Goal: Task Accomplishment & Management: Manage account settings

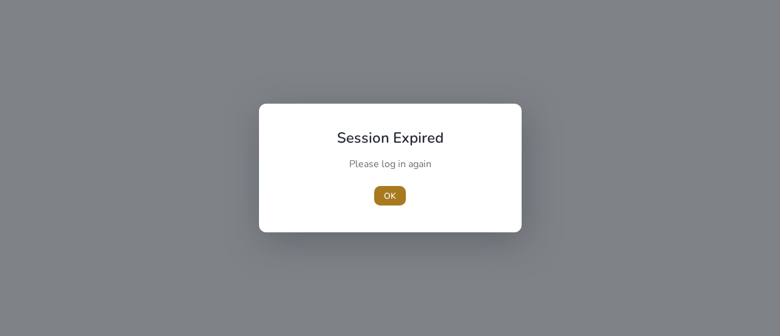
click at [391, 205] on span "button" at bounding box center [390, 195] width 32 height 29
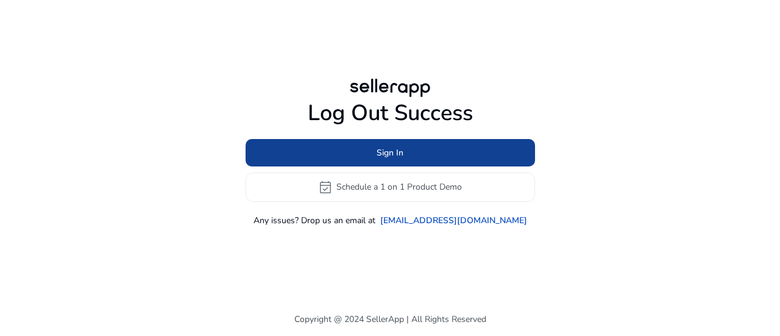
drag, startPoint x: 422, startPoint y: 168, endPoint x: 438, endPoint y: 157, distance: 18.8
click at [438, 157] on div "Sign In event_available Schedule a 1 on 1 Product Demo" at bounding box center [390, 170] width 289 height 63
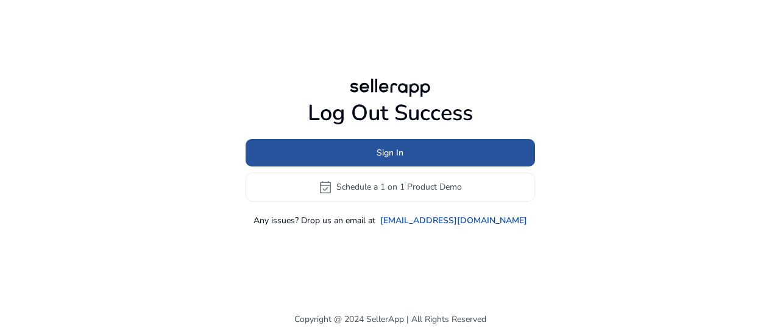
click at [438, 157] on span at bounding box center [390, 152] width 289 height 29
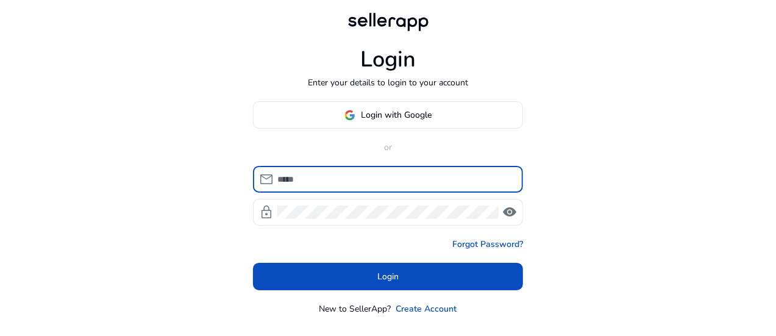
type input "**********"
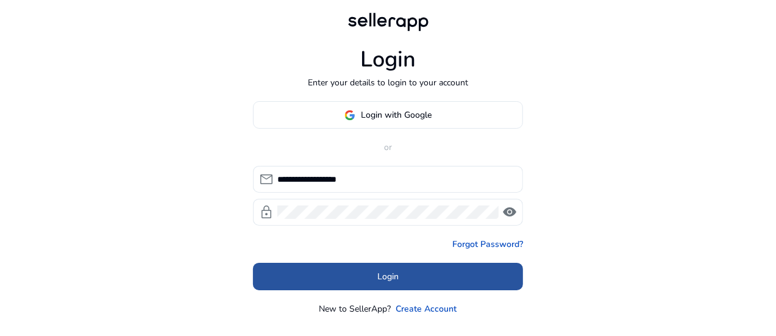
click at [440, 274] on span at bounding box center [388, 276] width 270 height 29
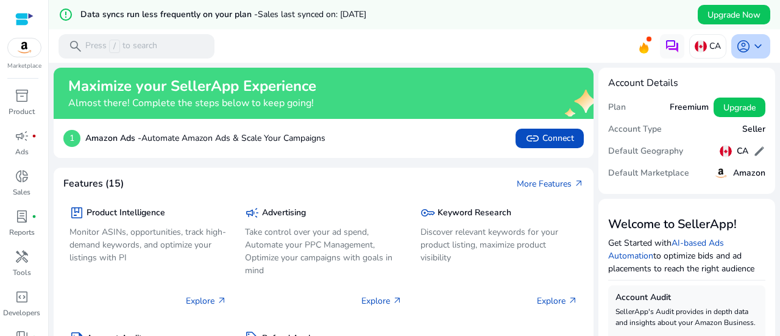
click at [738, 46] on span "account_circle" at bounding box center [743, 46] width 15 height 15
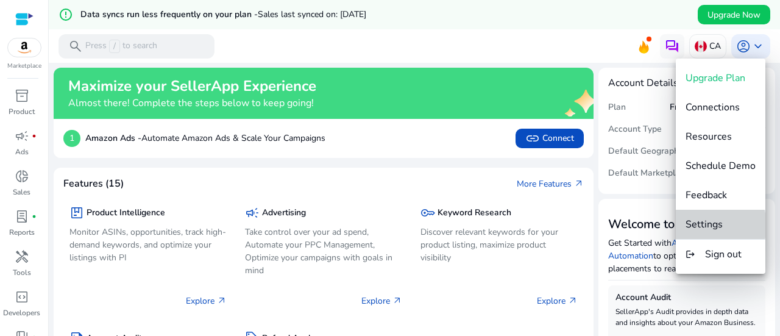
click at [708, 225] on span "Settings" at bounding box center [704, 224] width 37 height 13
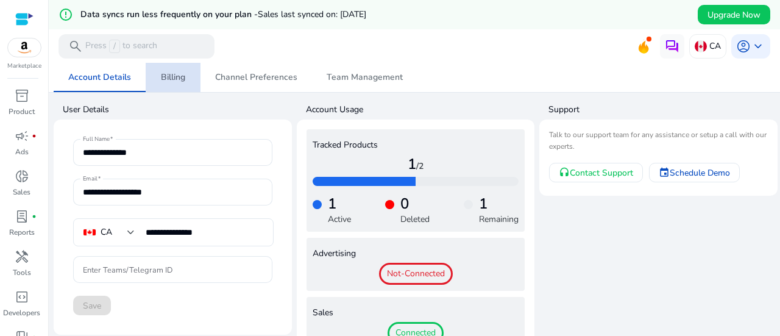
click at [169, 82] on span "Billing" at bounding box center [173, 77] width 24 height 9
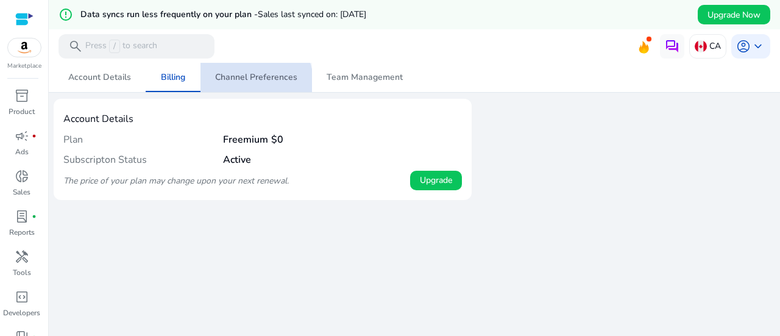
click at [243, 85] on span "Channel Preferences" at bounding box center [256, 77] width 82 height 29
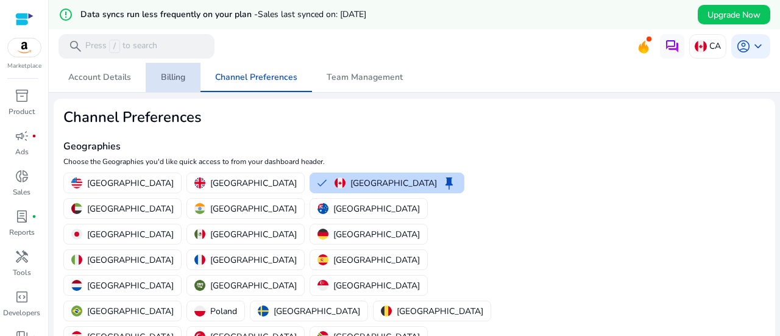
click at [157, 87] on link "Billing" at bounding box center [173, 77] width 55 height 29
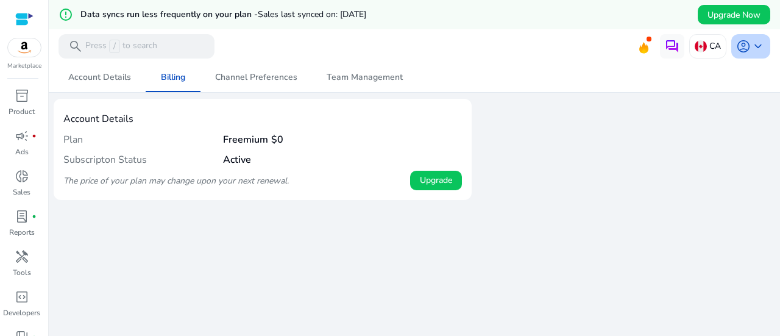
click at [751, 49] on span "keyboard_arrow_down" at bounding box center [758, 46] width 15 height 15
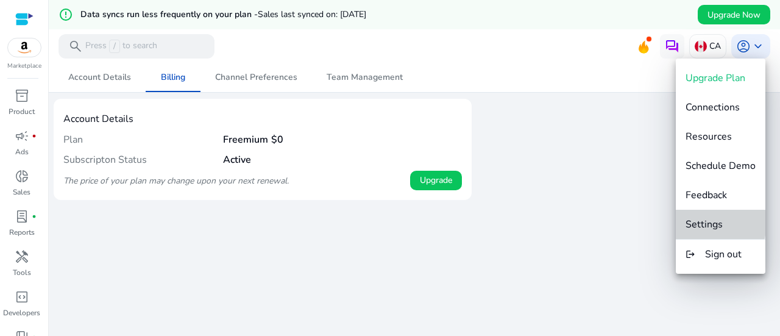
click at [704, 222] on span "Settings" at bounding box center [704, 224] width 37 height 13
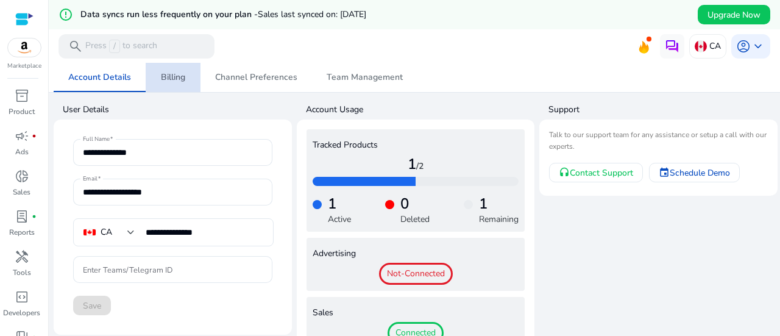
click at [180, 79] on span "Billing" at bounding box center [173, 77] width 24 height 9
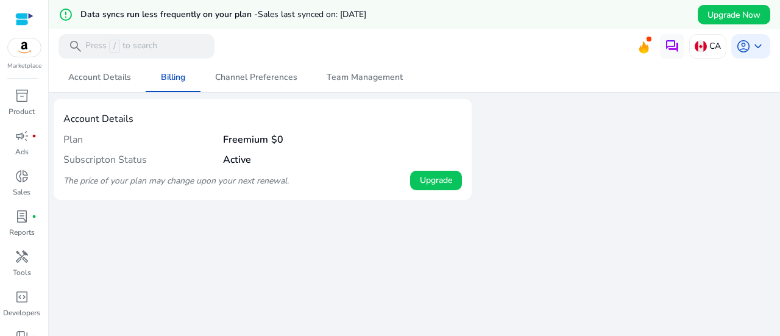
click at [83, 118] on h4 "Account Details" at bounding box center [262, 119] width 399 height 12
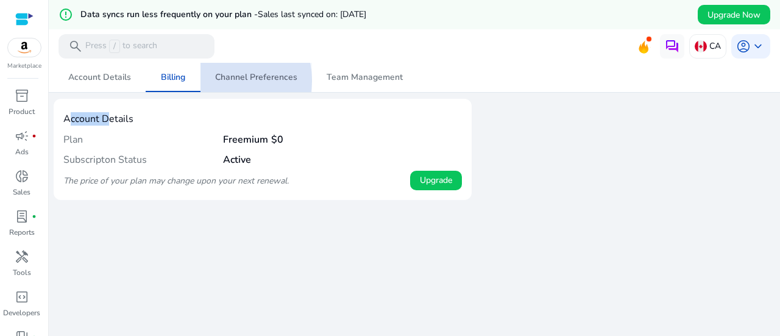
click at [225, 80] on span "Channel Preferences" at bounding box center [256, 77] width 82 height 9
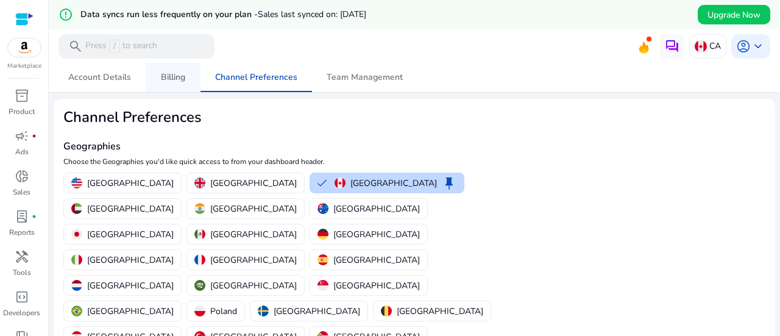
click at [175, 75] on span "Billing" at bounding box center [173, 77] width 24 height 9
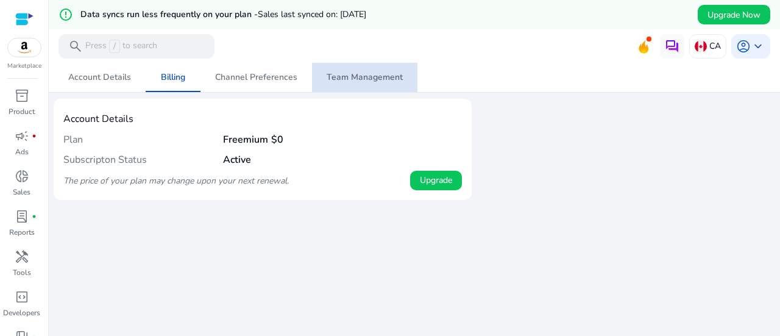
click at [381, 75] on span "Team Management" at bounding box center [365, 77] width 76 height 9
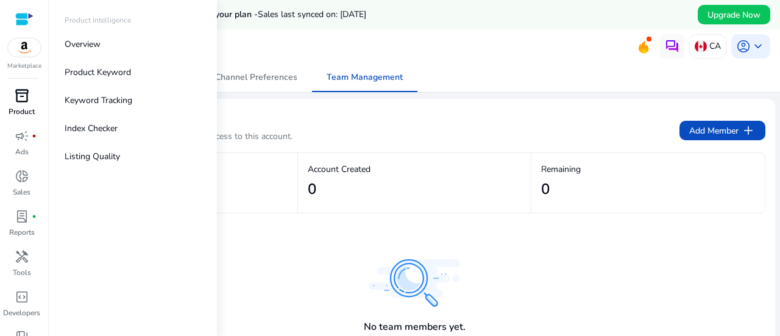
click at [18, 91] on span "inventory_2" at bounding box center [22, 95] width 15 height 15
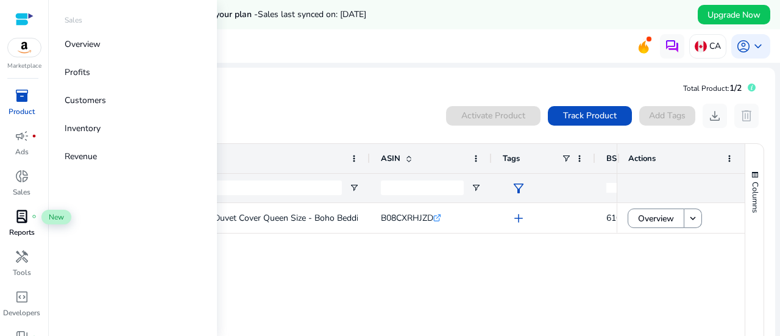
click at [19, 217] on span "lab_profile" at bounding box center [22, 216] width 15 height 15
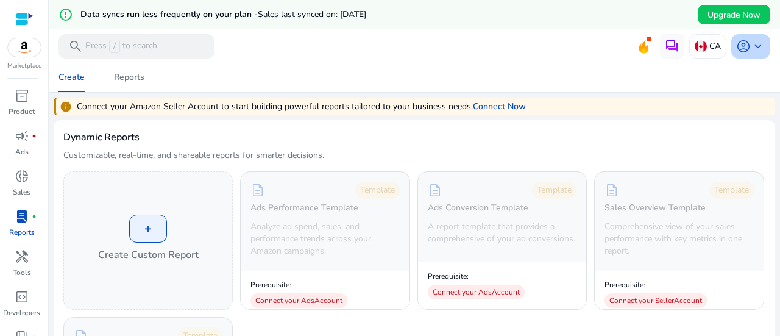
click at [751, 43] on span "keyboard_arrow_down" at bounding box center [758, 46] width 15 height 15
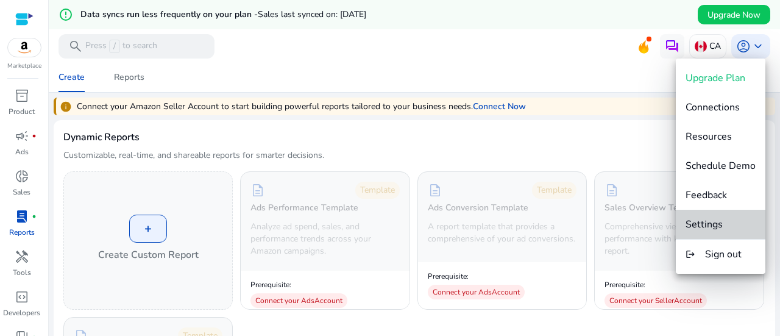
click at [722, 229] on span "Settings" at bounding box center [704, 224] width 37 height 13
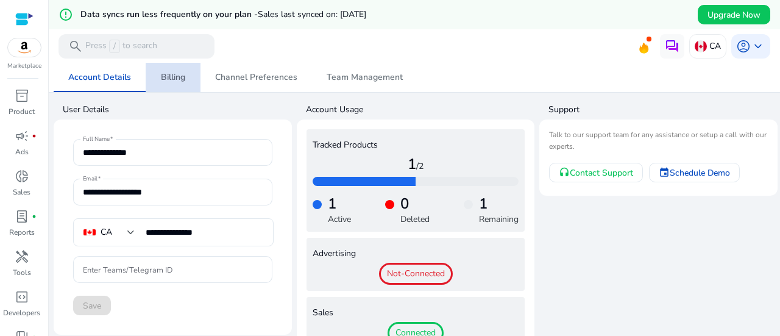
click at [162, 80] on span "Billing" at bounding box center [173, 77] width 24 height 9
